Goal: Transaction & Acquisition: Obtain resource

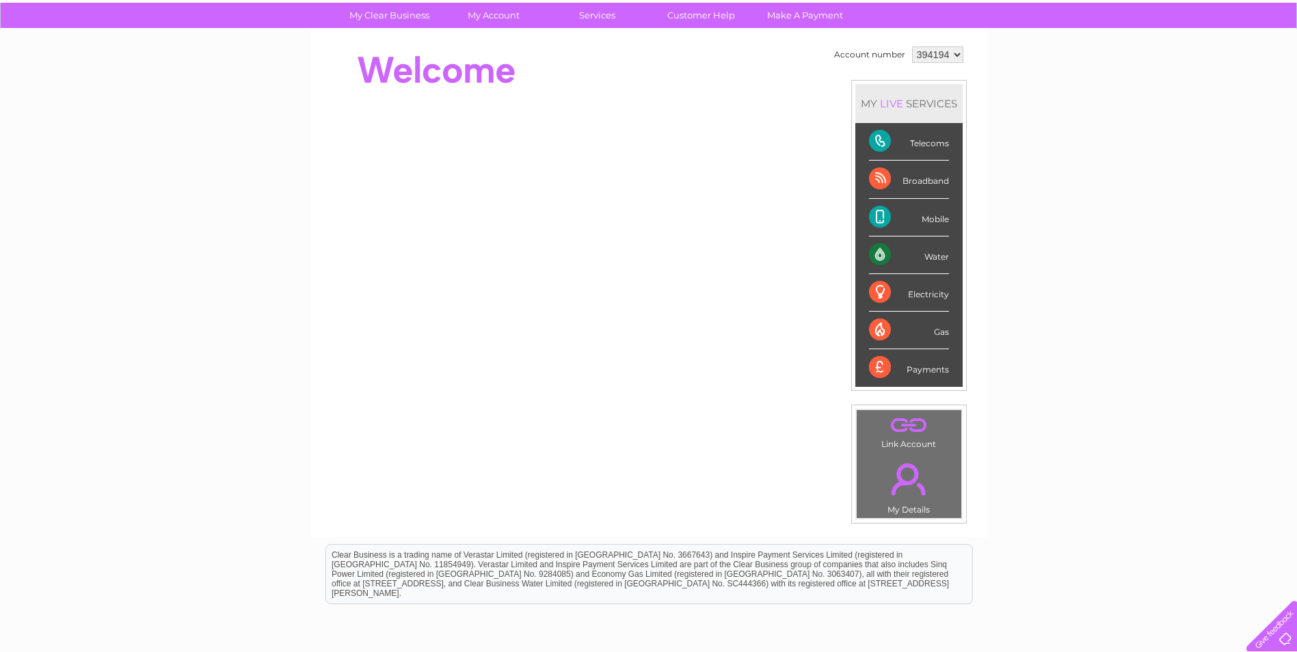
scroll to position [68, 0]
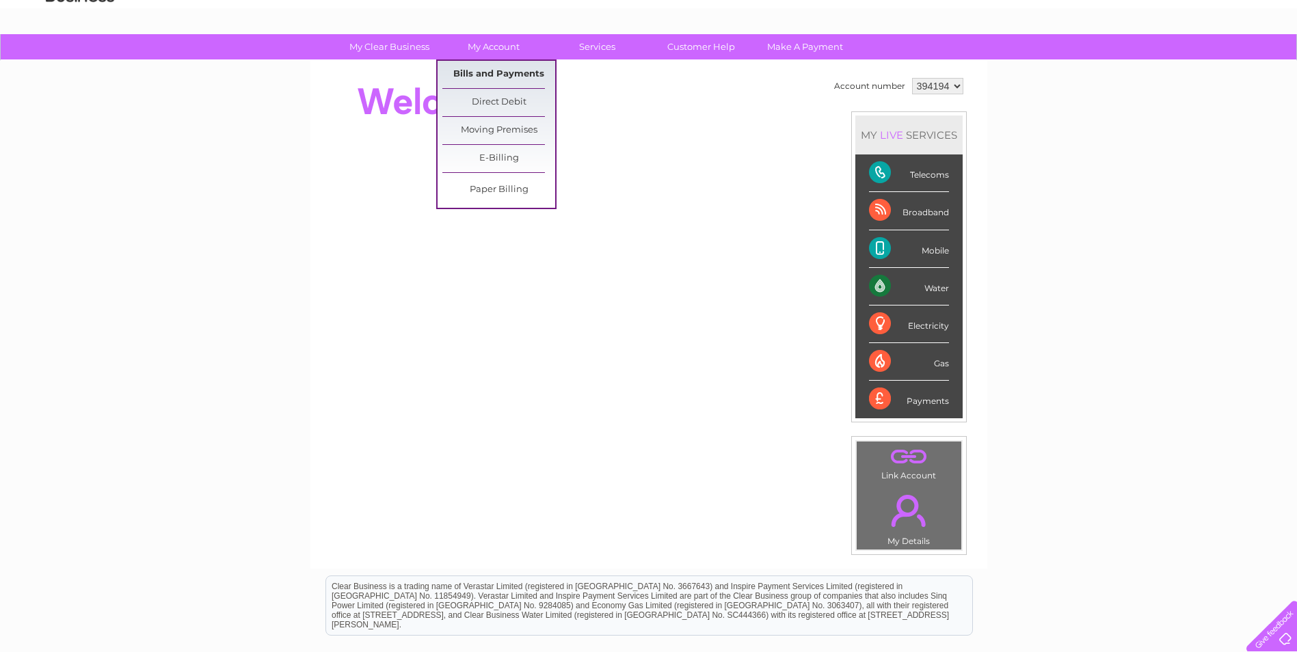
click at [518, 75] on link "Bills and Payments" at bounding box center [498, 74] width 113 height 27
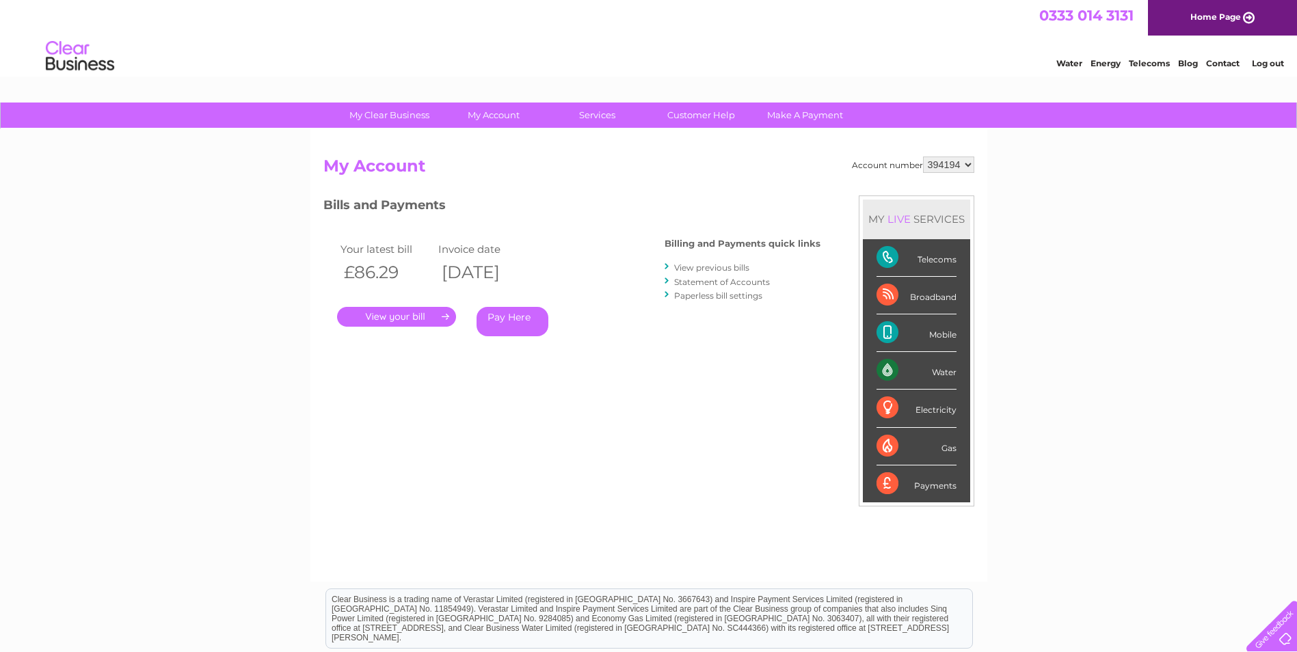
click at [402, 317] on link "." at bounding box center [396, 317] width 119 height 20
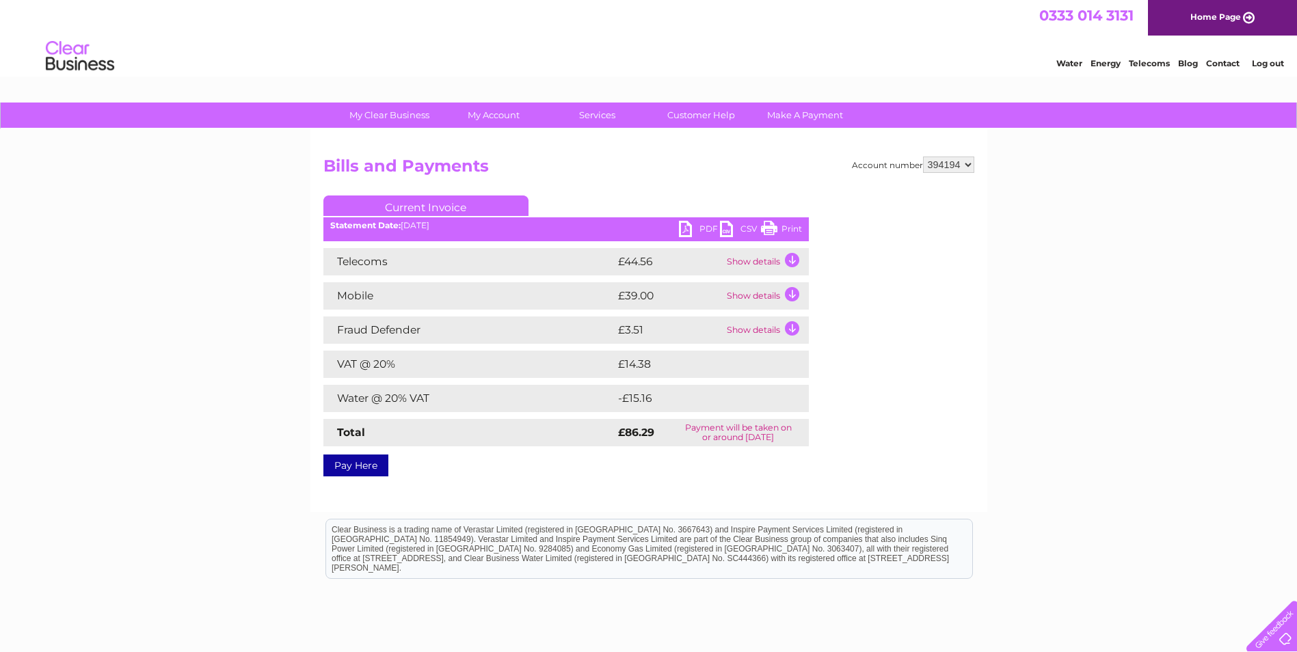
click at [791, 258] on td "Show details" at bounding box center [765, 261] width 85 height 27
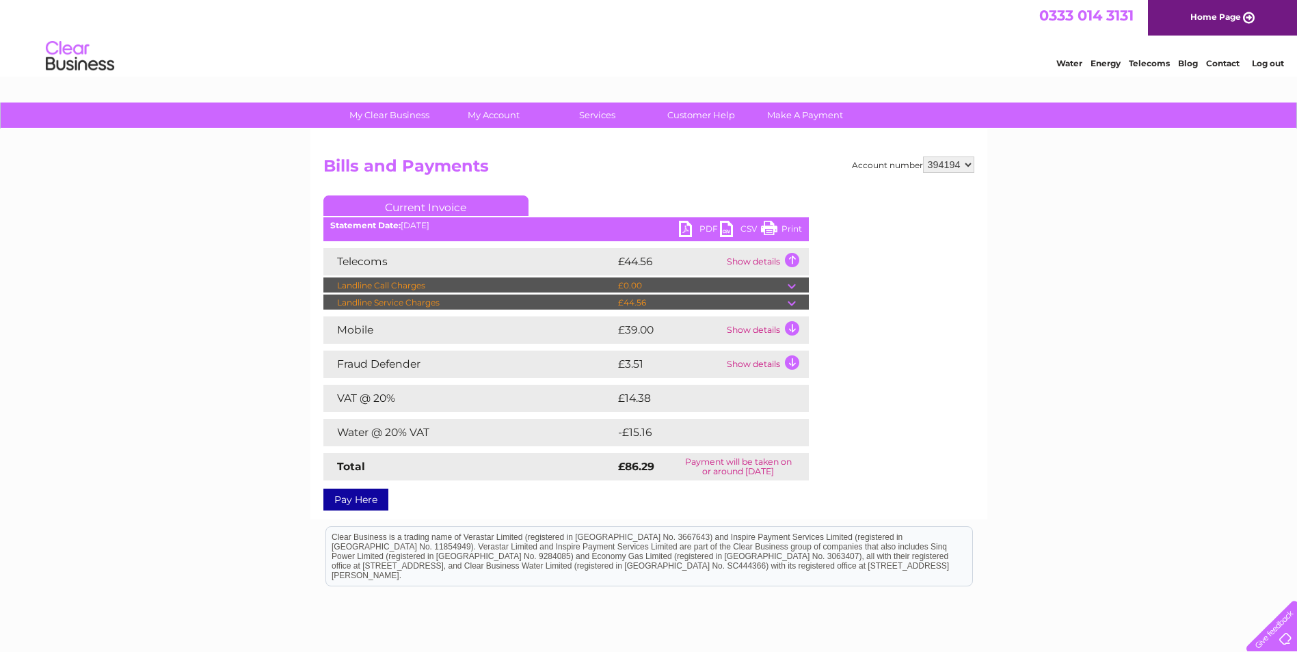
click at [791, 258] on td "Show details" at bounding box center [765, 261] width 85 height 27
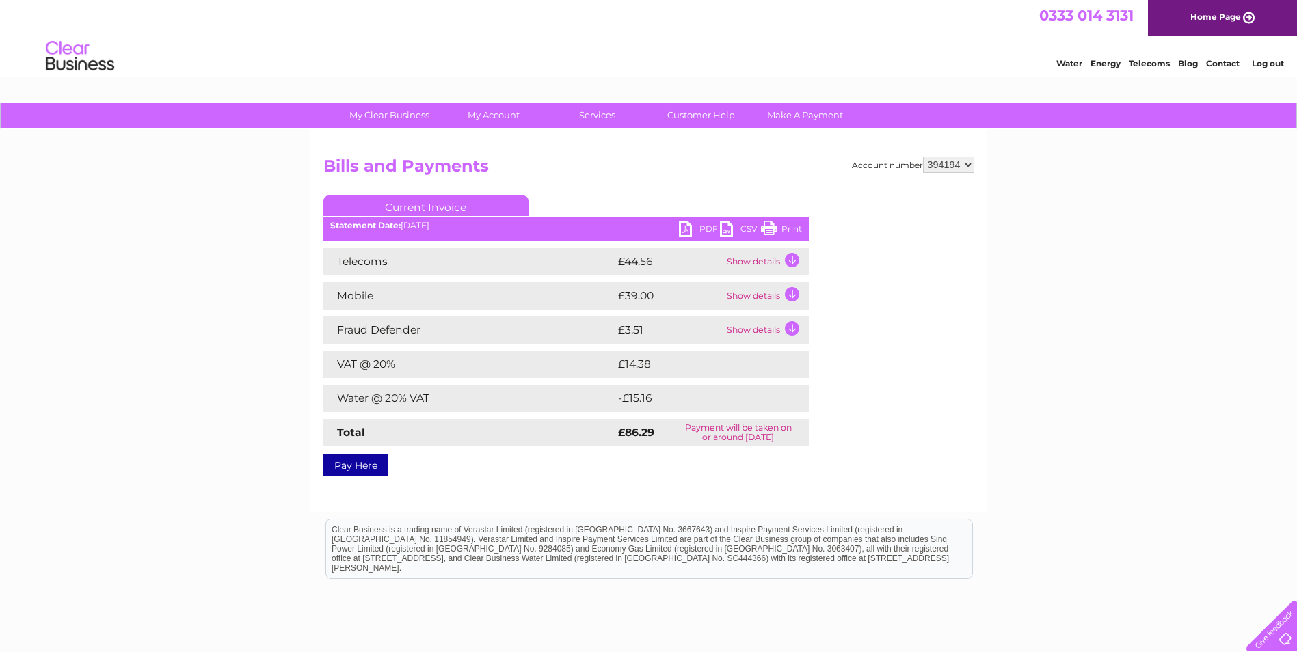
click at [791, 258] on td "Show details" at bounding box center [765, 261] width 85 height 27
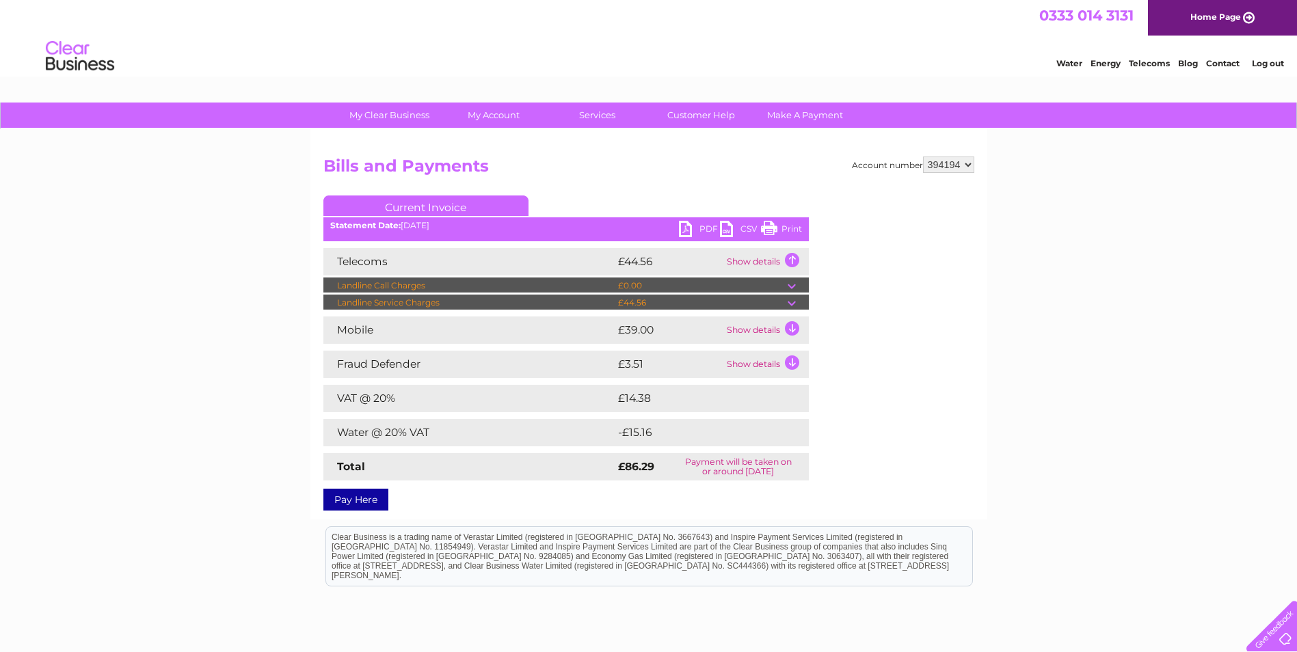
click at [793, 300] on td at bounding box center [798, 303] width 21 height 16
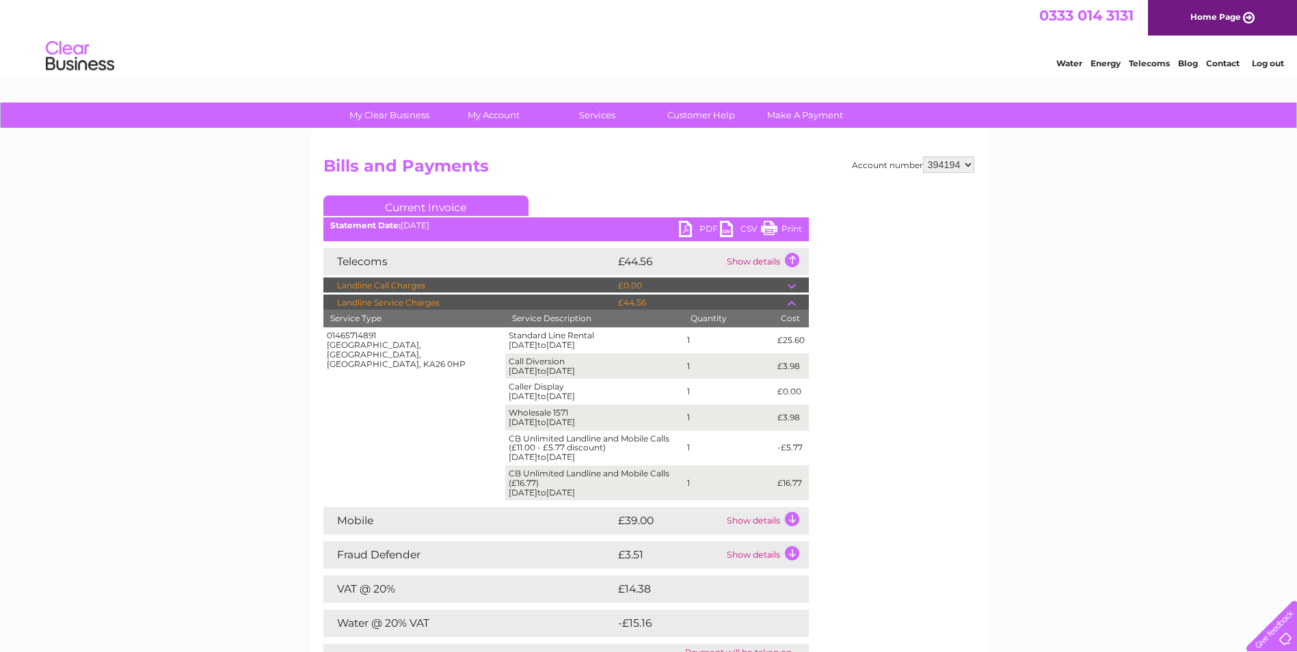
click at [791, 302] on td at bounding box center [798, 303] width 21 height 16
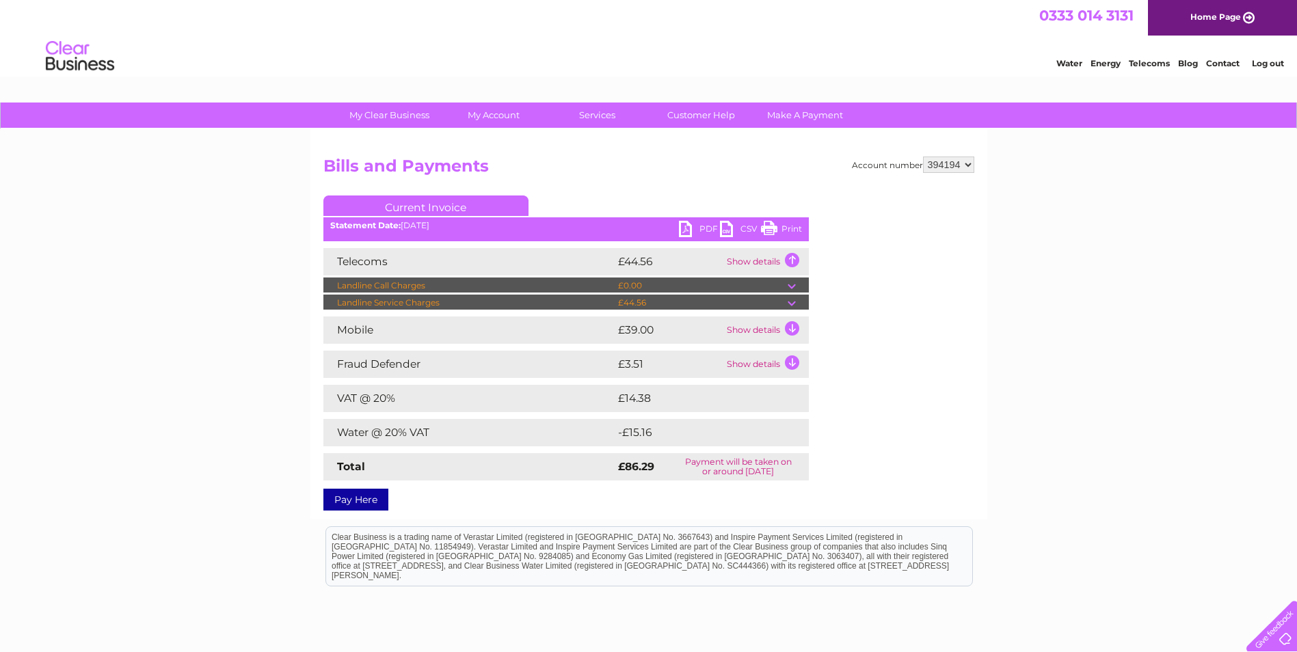
click at [791, 324] on td "Show details" at bounding box center [765, 330] width 85 height 27
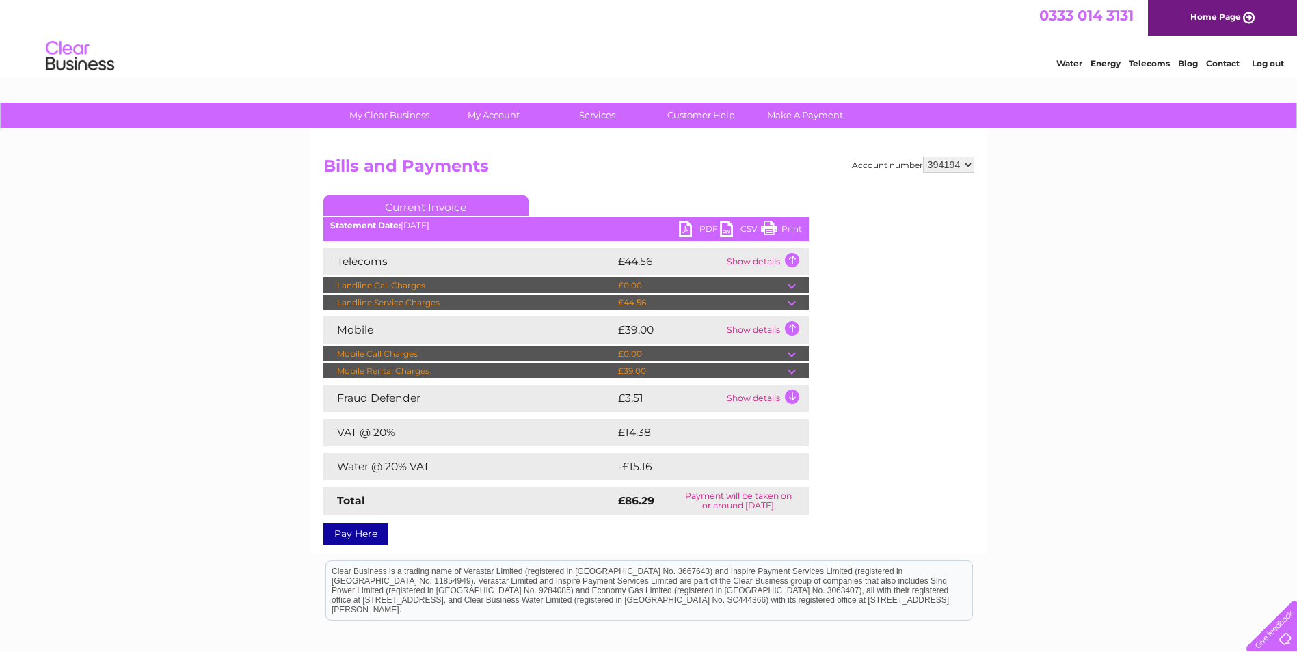
click at [791, 366] on td at bounding box center [798, 371] width 21 height 16
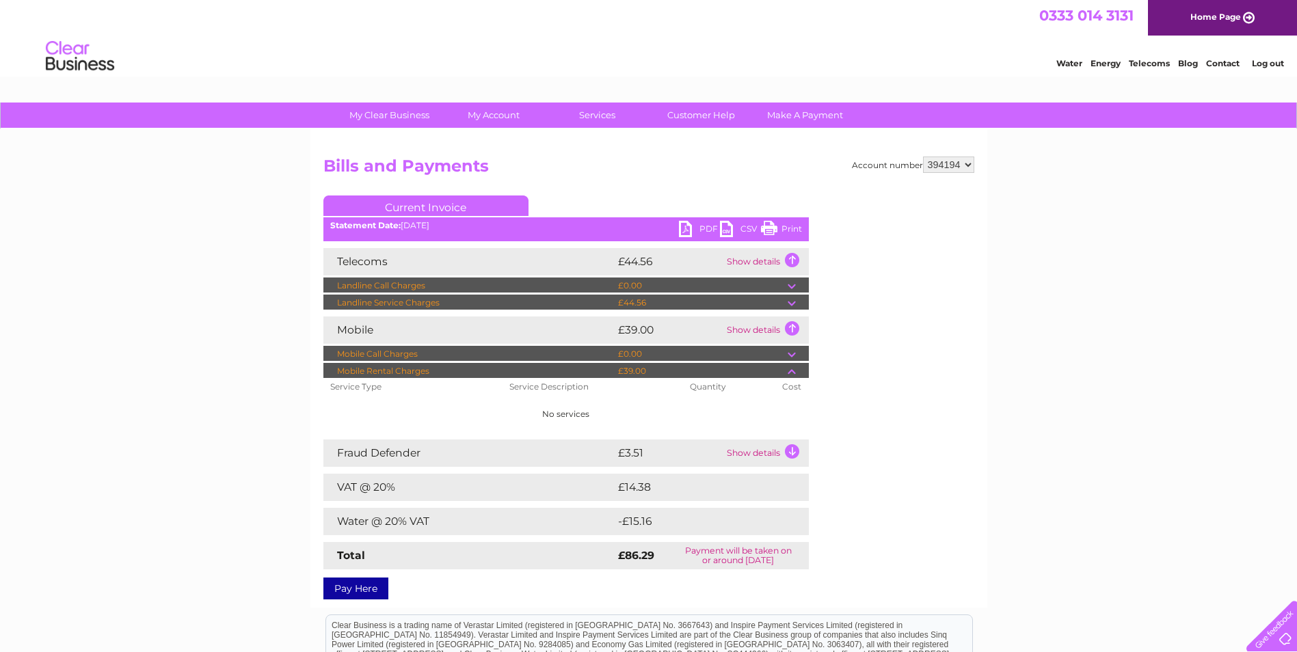
scroll to position [68, 0]
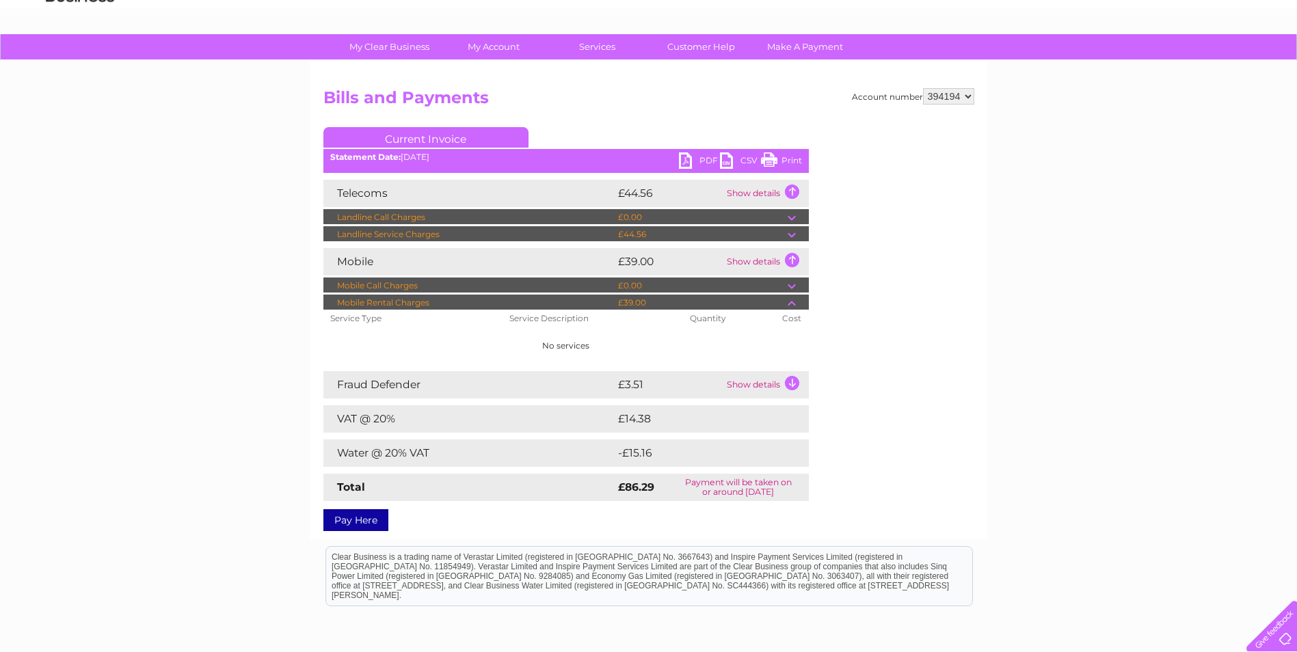
click at [703, 158] on link "PDF" at bounding box center [699, 162] width 41 height 20
click at [969, 94] on select "394194 425084" at bounding box center [948, 96] width 51 height 16
select select "425084"
click at [923, 88] on select "394194 425084" at bounding box center [948, 96] width 51 height 16
